Goal: Information Seeking & Learning: Stay updated

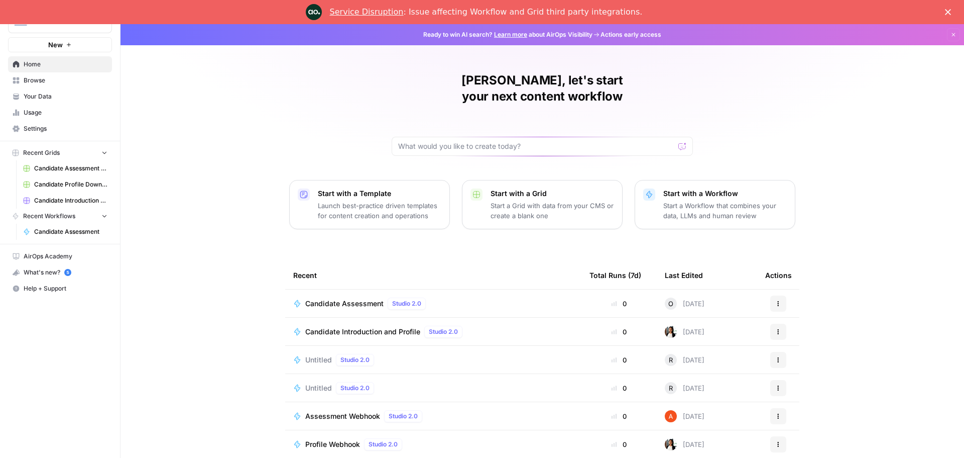
click at [372, 14] on link "Service Disruption" at bounding box center [367, 12] width 74 height 10
